Goal: Task Accomplishment & Management: Manage account settings

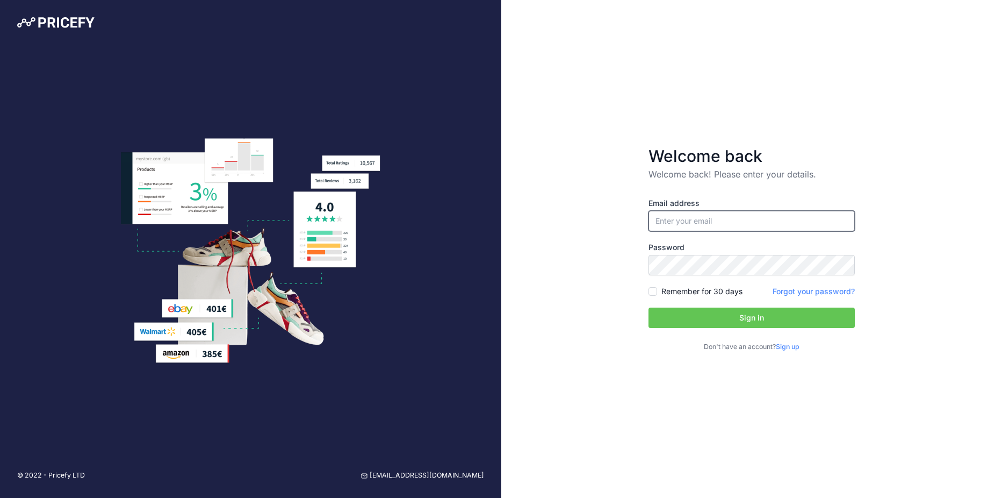
type input "[EMAIL_ADDRESS][DOMAIN_NAME]"
click at [681, 224] on input "[EMAIL_ADDRESS][DOMAIN_NAME]" at bounding box center [751, 221] width 206 height 20
click at [616, 268] on div "Welcome back Welcome back! Please enter your details. Email address i.chibabenn…" at bounding box center [751, 249] width 501 height 498
click at [672, 315] on button "Sign in" at bounding box center [751, 317] width 206 height 20
click at [668, 295] on label "Remember for 30 days" at bounding box center [701, 291] width 81 height 11
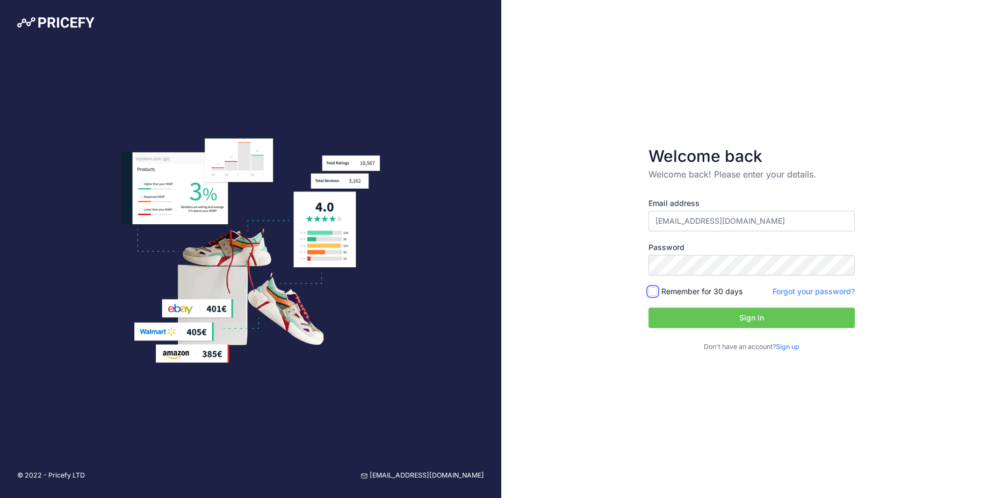
click at [657, 295] on input "Remember for 30 days" at bounding box center [652, 291] width 9 height 9
checkbox input "true"
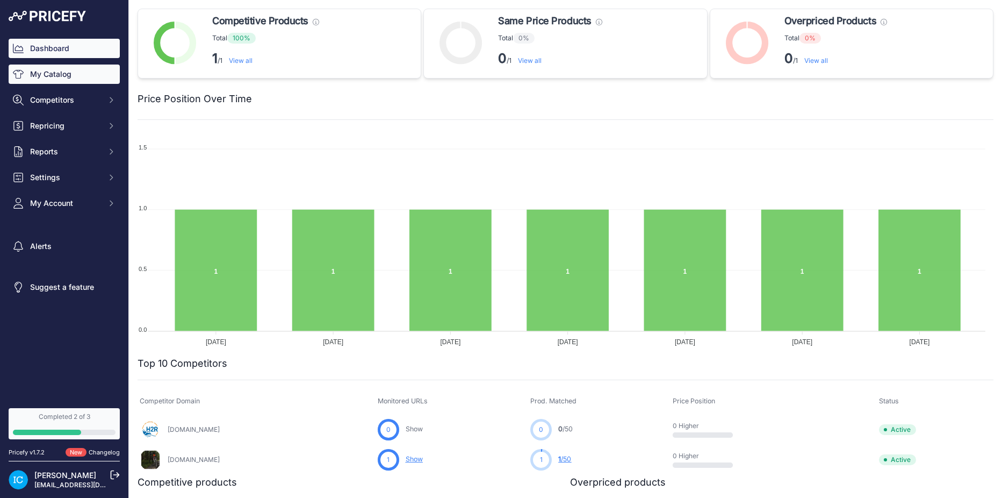
click at [81, 79] on link "My Catalog" at bounding box center [64, 73] width 111 height 19
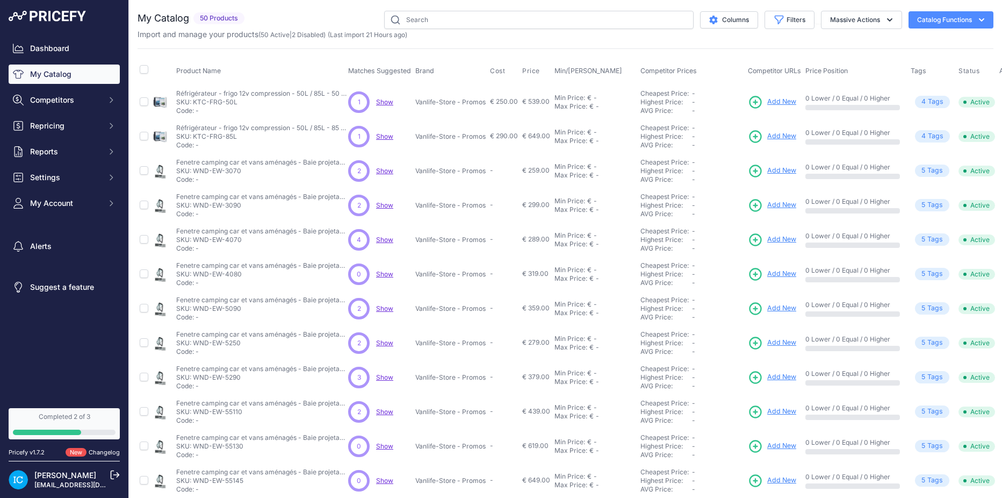
click at [770, 101] on span "Add New" at bounding box center [781, 102] width 29 height 10
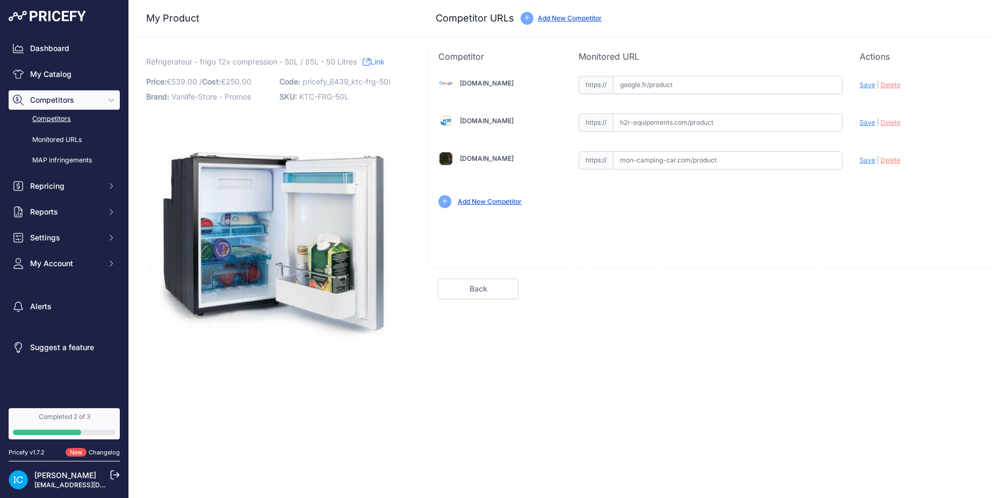
click at [67, 119] on link "Competitors" at bounding box center [64, 119] width 111 height 19
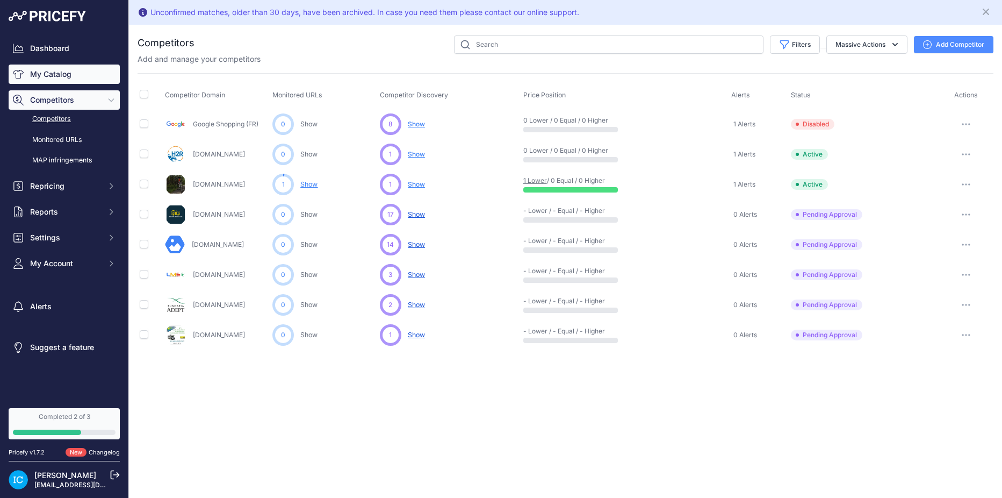
click at [61, 71] on link "My Catalog" at bounding box center [64, 73] width 111 height 19
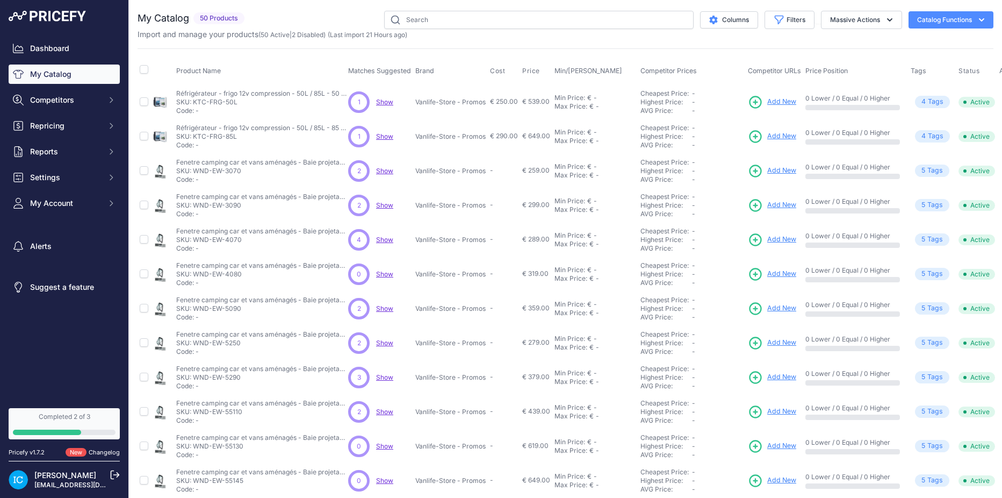
click at [392, 101] on span "Show" at bounding box center [384, 102] width 17 height 8
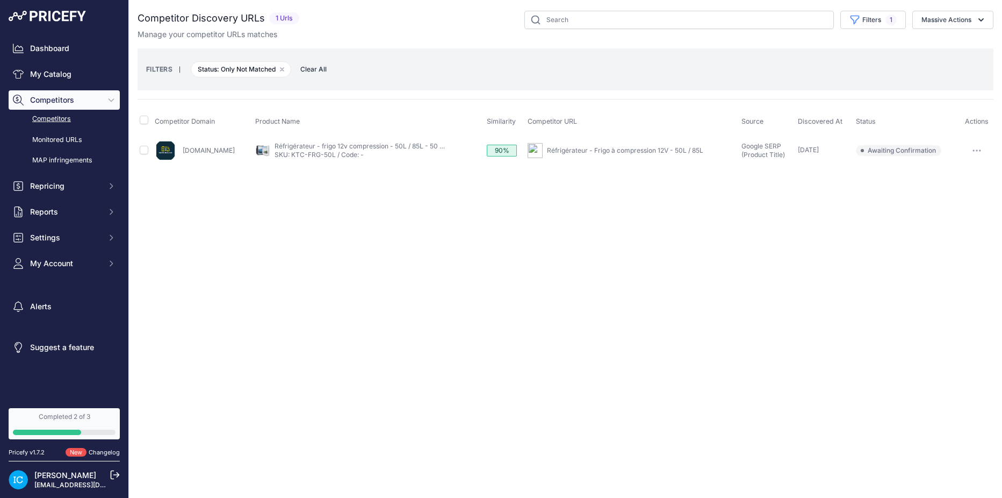
click at [974, 150] on icon "button" at bounding box center [973, 150] width 1 height 1
click at [582, 260] on div "Close You are not connected to the internet." at bounding box center [565, 249] width 873 height 498
click at [60, 181] on span "Repricing" at bounding box center [65, 186] width 70 height 11
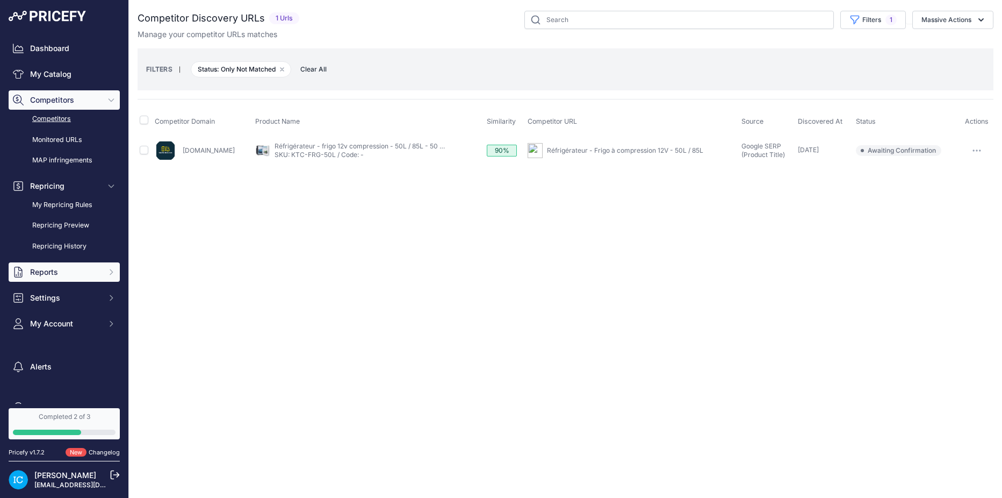
click at [53, 275] on span "Reports" at bounding box center [65, 271] width 70 height 11
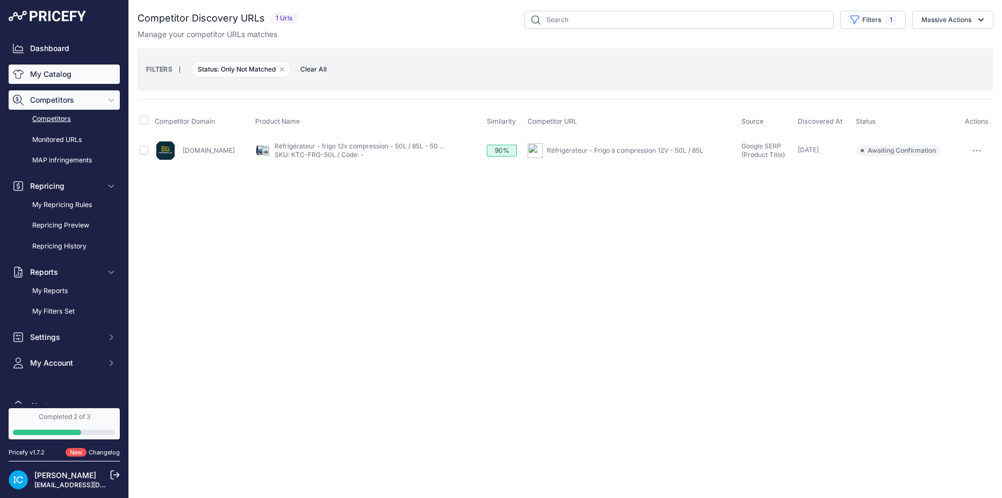
click at [80, 73] on link "My Catalog" at bounding box center [64, 73] width 111 height 19
click at [45, 75] on link "My Catalog" at bounding box center [64, 73] width 111 height 19
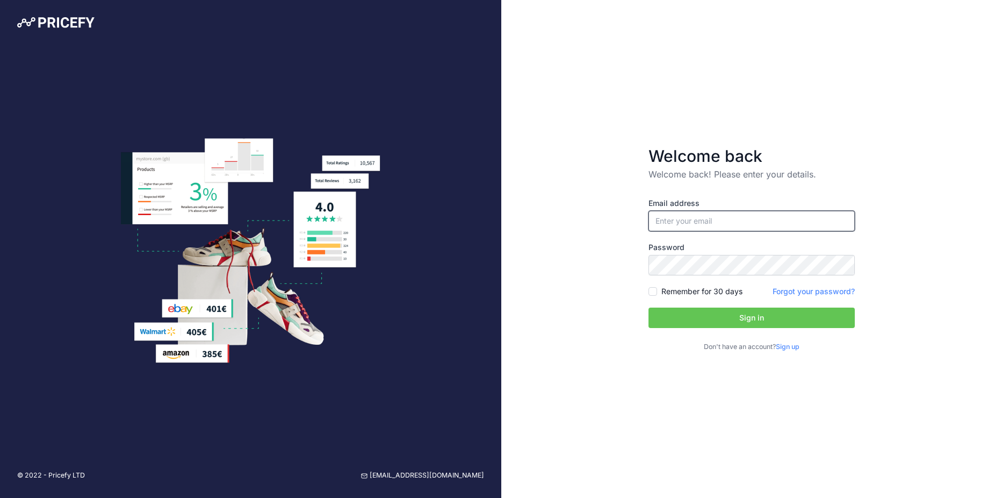
type input "[EMAIL_ADDRESS][DOMAIN_NAME]"
click at [686, 286] on label "Remember for 30 days" at bounding box center [701, 291] width 81 height 11
click at [657, 287] on input "Remember for 30 days" at bounding box center [652, 291] width 9 height 9
checkbox input "true"
click at [708, 322] on button "Sign in" at bounding box center [751, 317] width 206 height 20
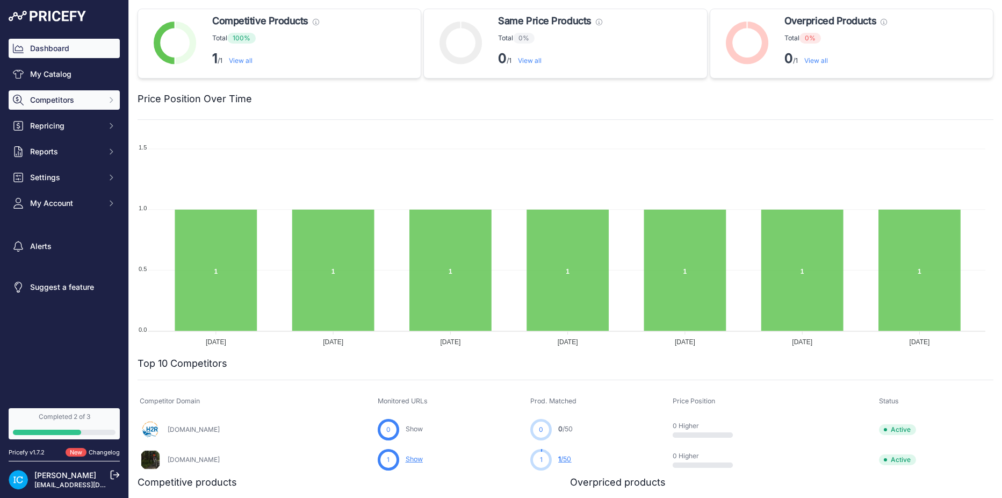
click at [71, 104] on span "Competitors" at bounding box center [65, 100] width 70 height 11
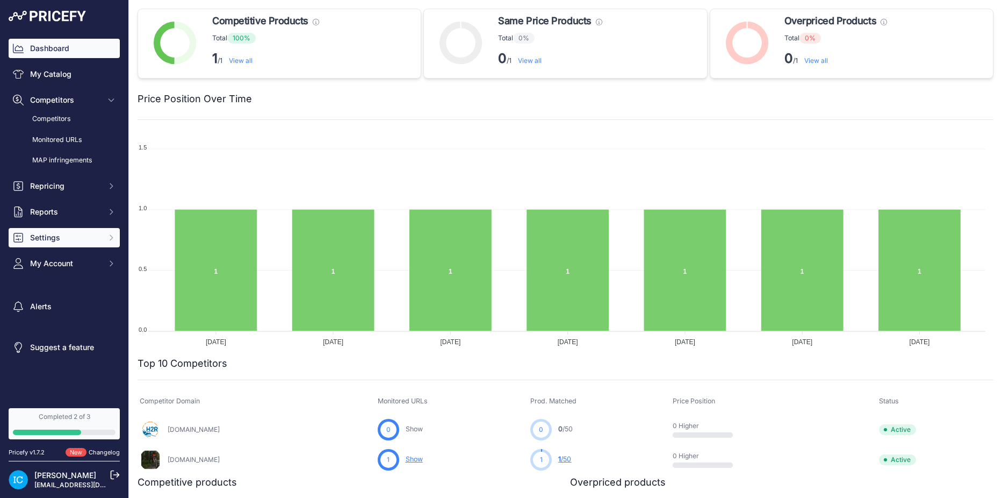
click at [71, 229] on button "Settings" at bounding box center [64, 237] width 111 height 19
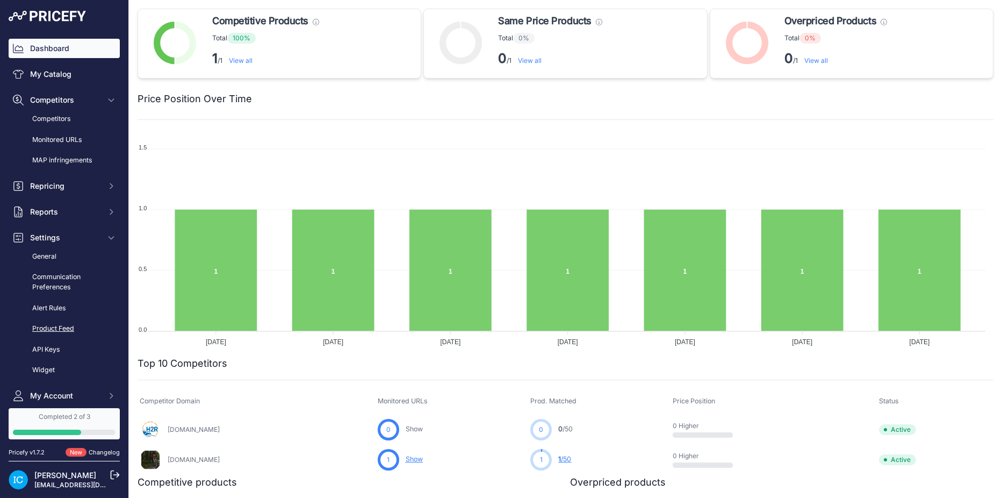
click at [59, 327] on link "Product Feed" at bounding box center [64, 328] width 111 height 19
